Goal: Information Seeking & Learning: Learn about a topic

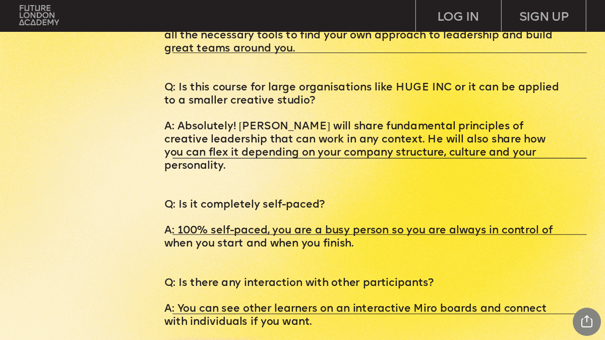
scroll to position [3039, 0]
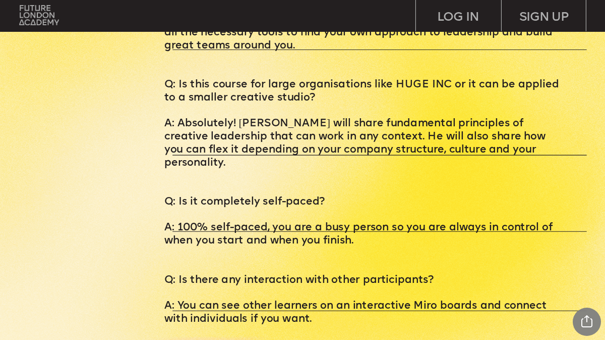
click at [36, 19] on img at bounding box center [40, 16] width 40 height 20
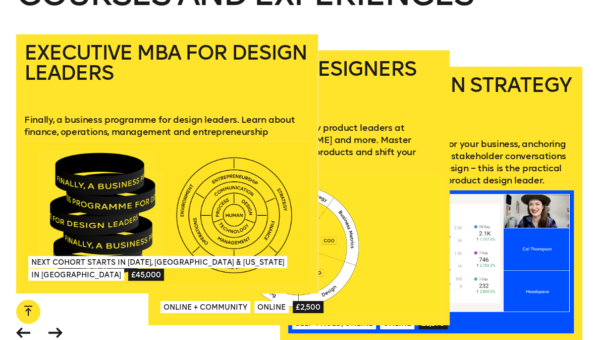
scroll to position [1212, 0]
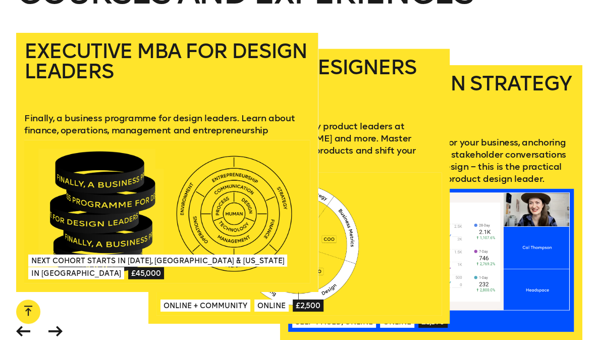
click at [386, 140] on p "A practical business course taught by product leaders at Uber, Deel and more. M…" at bounding box center [299, 144] width 286 height 48
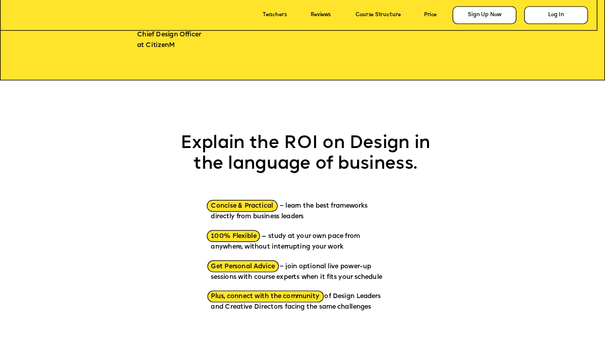
scroll to position [882, 0]
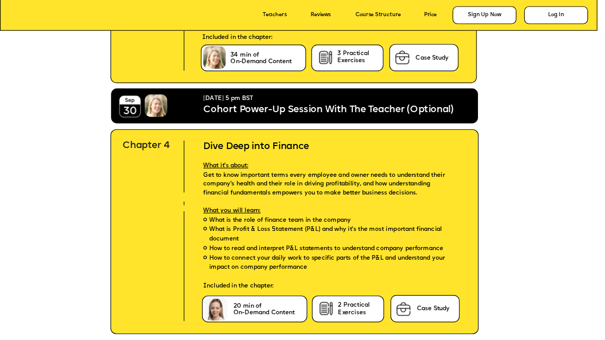
scroll to position [2451, 0]
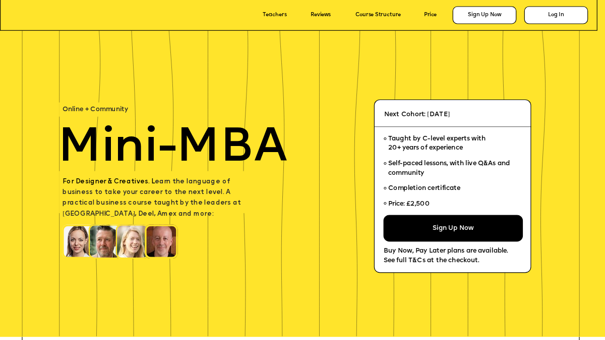
scroll to position [2680, 0]
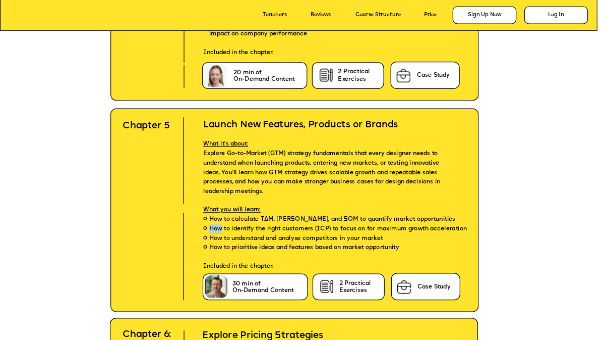
click at [254, 228] on span "How to identify the right customers (ICP) to focus on for maximum growth accele…" at bounding box center [338, 230] width 258 height 10
click at [215, 228] on span "How to identify the right customers (ICP) to focus on for maximum growth accele…" at bounding box center [338, 230] width 258 height 10
click at [168, 193] on div at bounding box center [294, 209] width 368 height 203
